Goal: Task Accomplishment & Management: Manage account settings

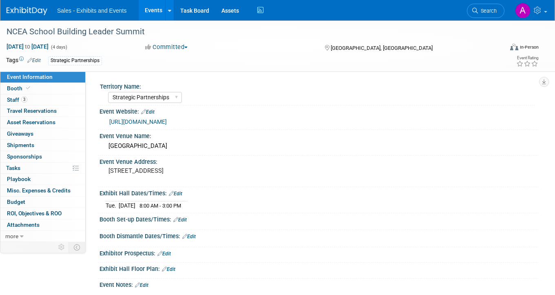
select select "Strategic Partnerships"
click at [491, 9] on span "Search" at bounding box center [487, 11] width 19 height 6
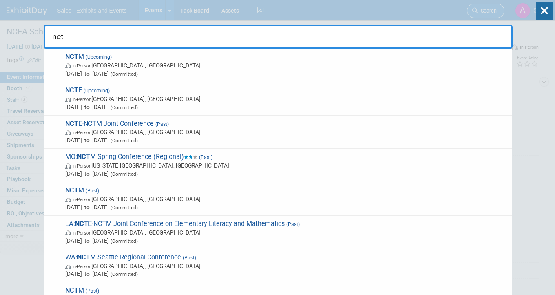
type input "nctm"
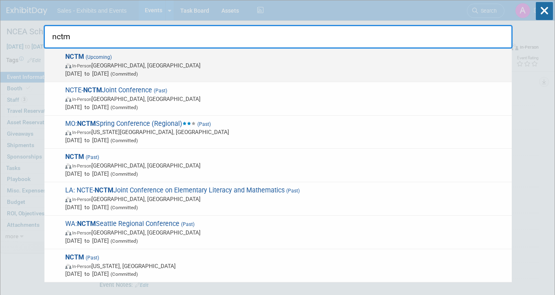
click at [220, 57] on span "NCTM (Upcoming) In-Person Atlanta, GA Oct 15, 2025 to Oct 18, 2025 (Committed)" at bounding box center [285, 65] width 445 height 25
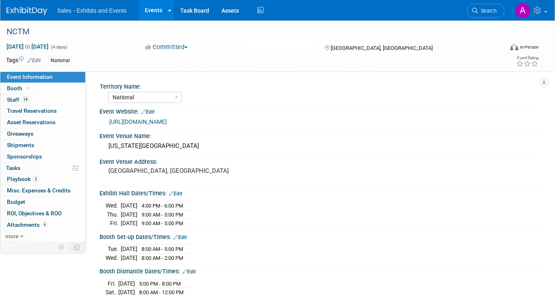
select select "National"
click at [50, 98] on link "14 Staff 14" at bounding box center [42, 99] width 85 height 11
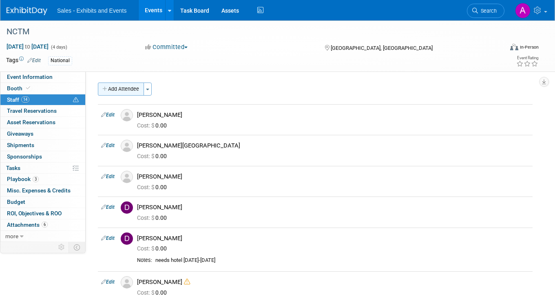
click at [118, 88] on button "Add Attendee" at bounding box center [121, 88] width 46 height 13
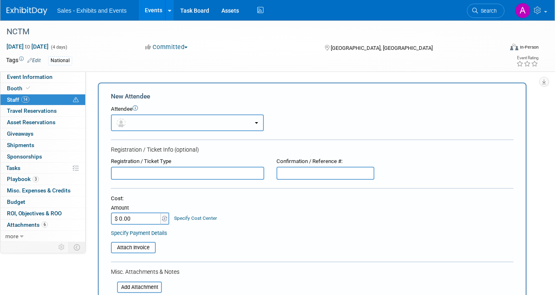
click at [148, 125] on button "button" at bounding box center [187, 122] width 153 height 17
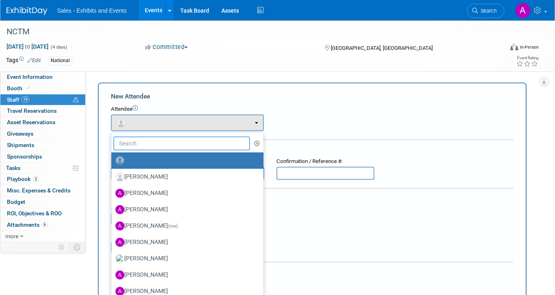
click at [143, 146] on input "text" at bounding box center [181, 143] width 137 height 14
type input "aile"
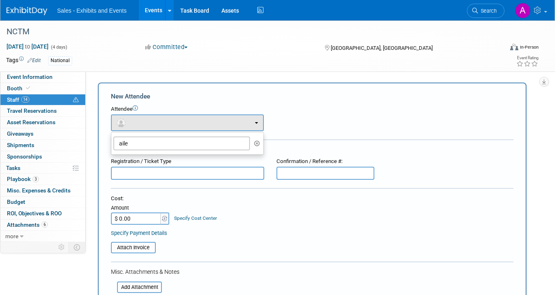
click at [238, 104] on form "New Attendee Attendee <img src="[URL][DOMAIN_NAME]" style="width: 22px; height:…" at bounding box center [312, 242] width 403 height 300
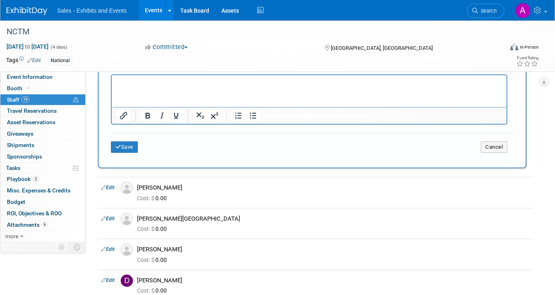
scroll to position [270, 0]
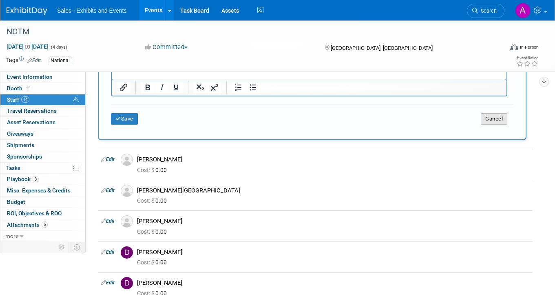
click at [499, 120] on button "Cancel" at bounding box center [494, 118] width 27 height 11
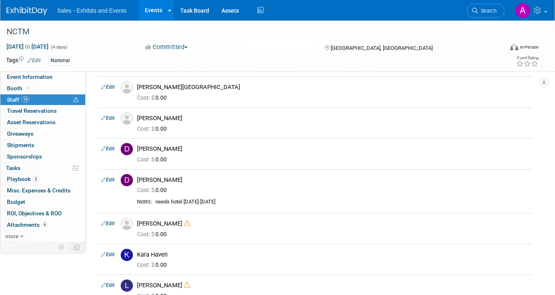
scroll to position [0, 0]
